Goal: Task Accomplishment & Management: Use online tool/utility

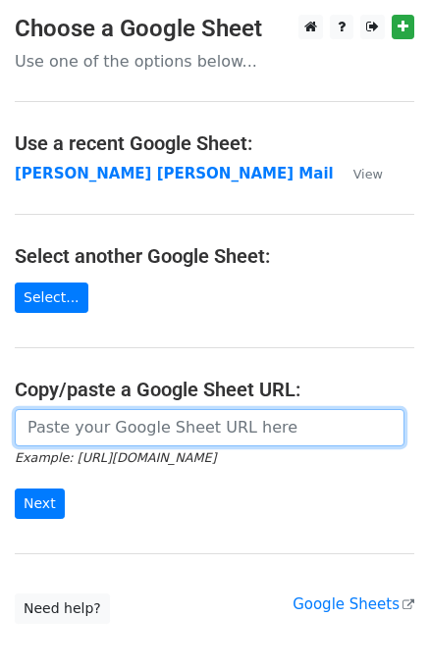
click at [90, 433] on input "url" at bounding box center [209, 427] width 389 height 37
type input "https://docs.google.com/spreadsheets/d/1zUKhxjrhozHMhydIMYEveZTpRvy8Oh7onxeYEfa…"
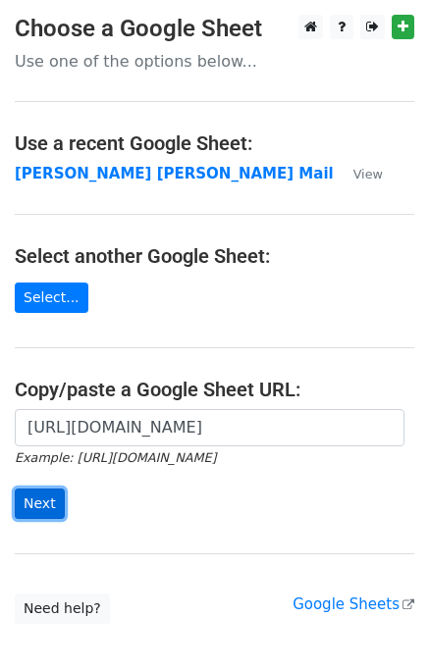
click at [52, 503] on input "Next" at bounding box center [40, 504] width 50 height 30
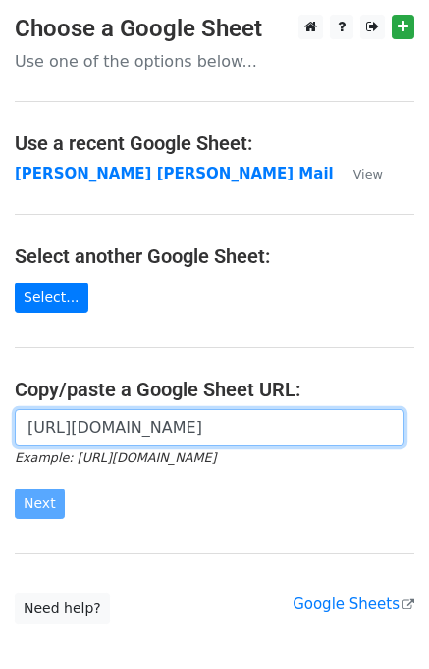
click at [110, 428] on input "https://docs.google.com/spreadsheets/d/1zUKhxjrhozHMhydIMYEveZTpRvy8Oh7onxeYEfa…" at bounding box center [209, 427] width 389 height 37
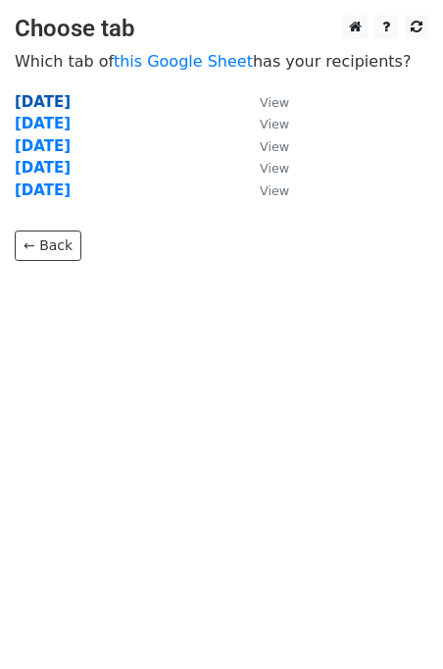
click at [50, 97] on strong "[DATE]" at bounding box center [43, 102] width 56 height 18
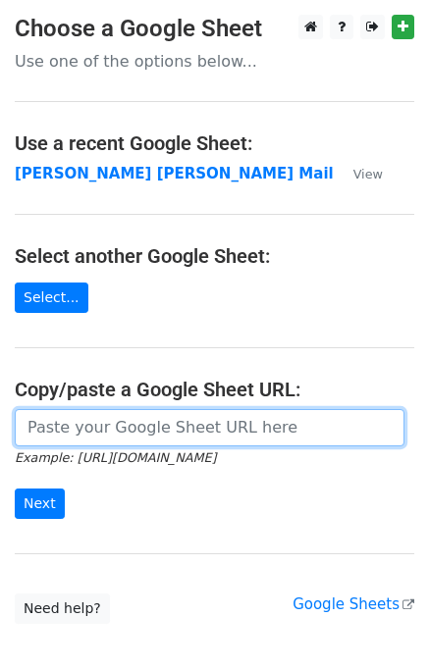
click at [78, 428] on input "url" at bounding box center [209, 427] width 389 height 37
type input "https://docs.google.com/spreadsheets/d/1zUKhxjrhozHMhydIMYEveZTpRvy8Oh7onxeYEfa…"
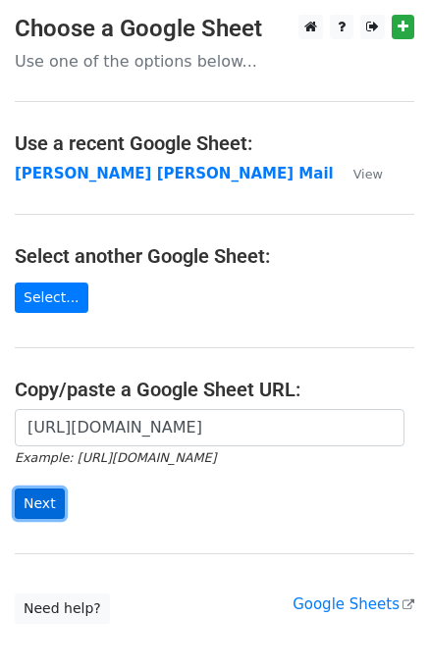
click at [46, 503] on input "Next" at bounding box center [40, 504] width 50 height 30
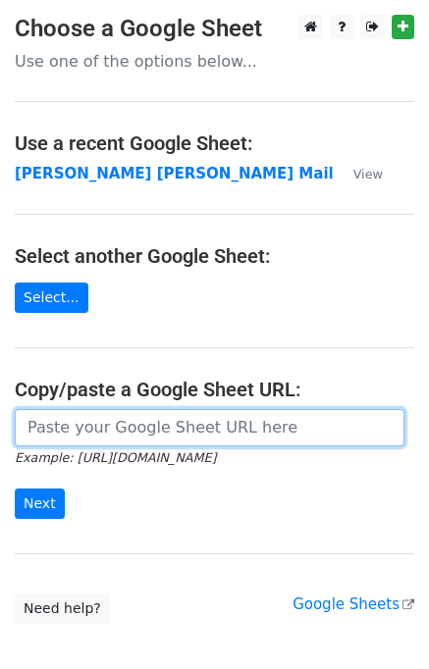
click at [38, 416] on input "url" at bounding box center [209, 427] width 389 height 37
type input "[URL][DOMAIN_NAME]"
click at [15, 489] on input "Next" at bounding box center [40, 504] width 50 height 30
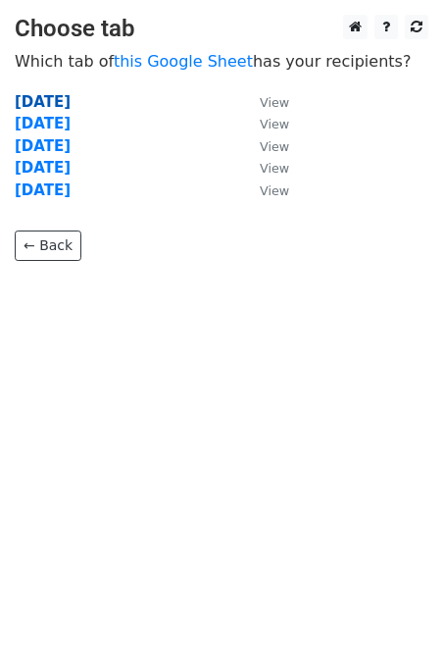
click at [22, 106] on strong "Monday" at bounding box center [43, 102] width 56 height 18
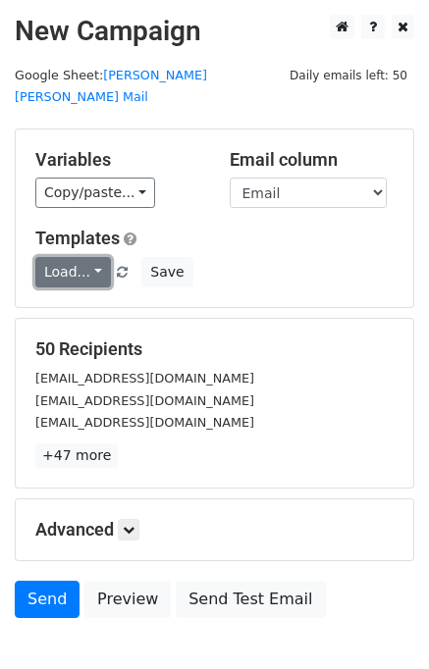
click at [51, 258] on link "Load..." at bounding box center [73, 272] width 76 height 30
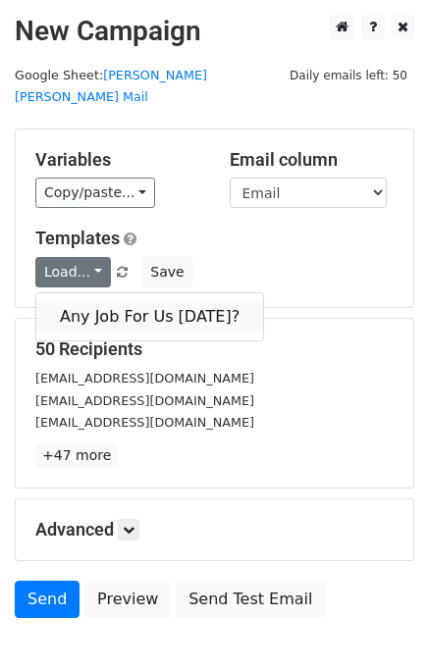
click at [73, 301] on link "Any Job For Us Today?" at bounding box center [149, 316] width 227 height 31
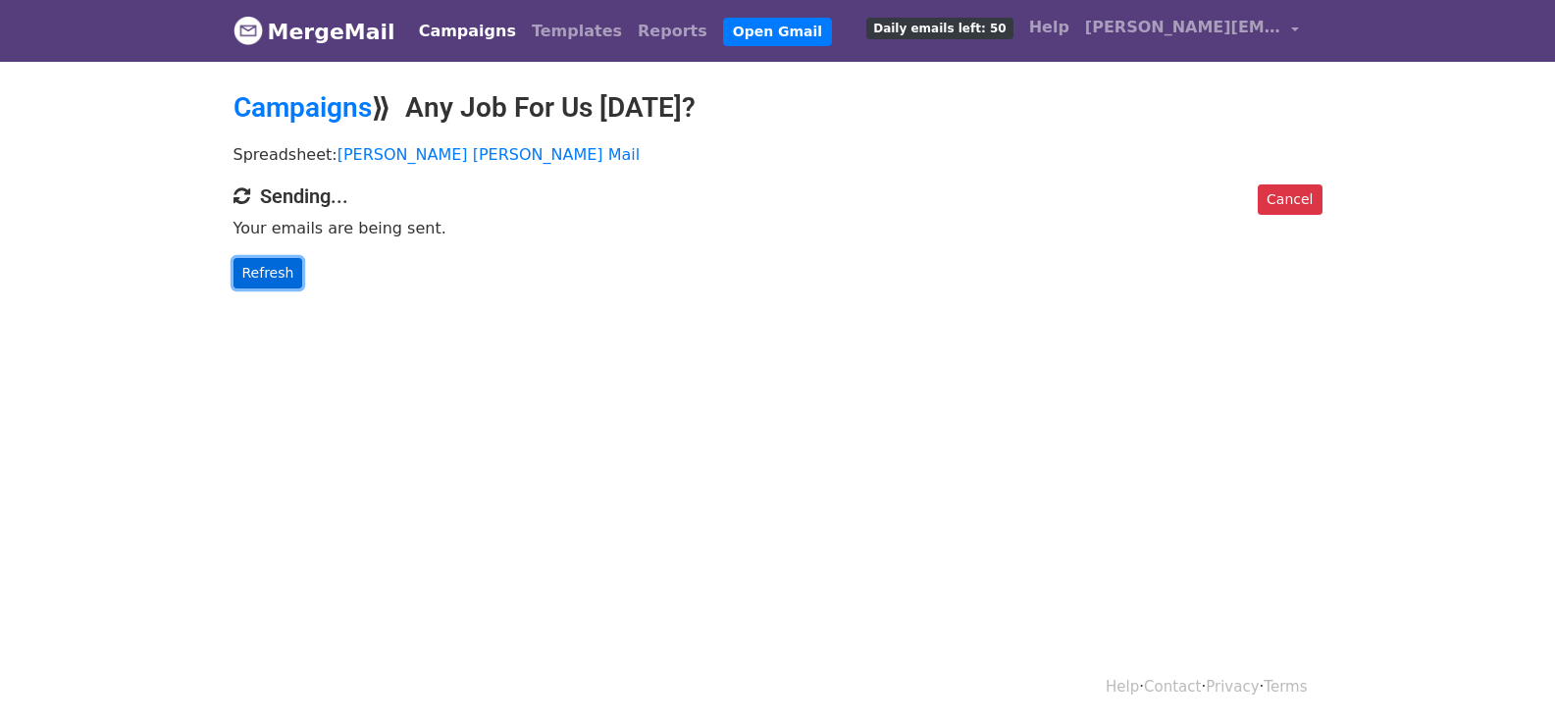
click at [254, 268] on link "Refresh" at bounding box center [268, 273] width 70 height 30
